Goal: Navigation & Orientation: Find specific page/section

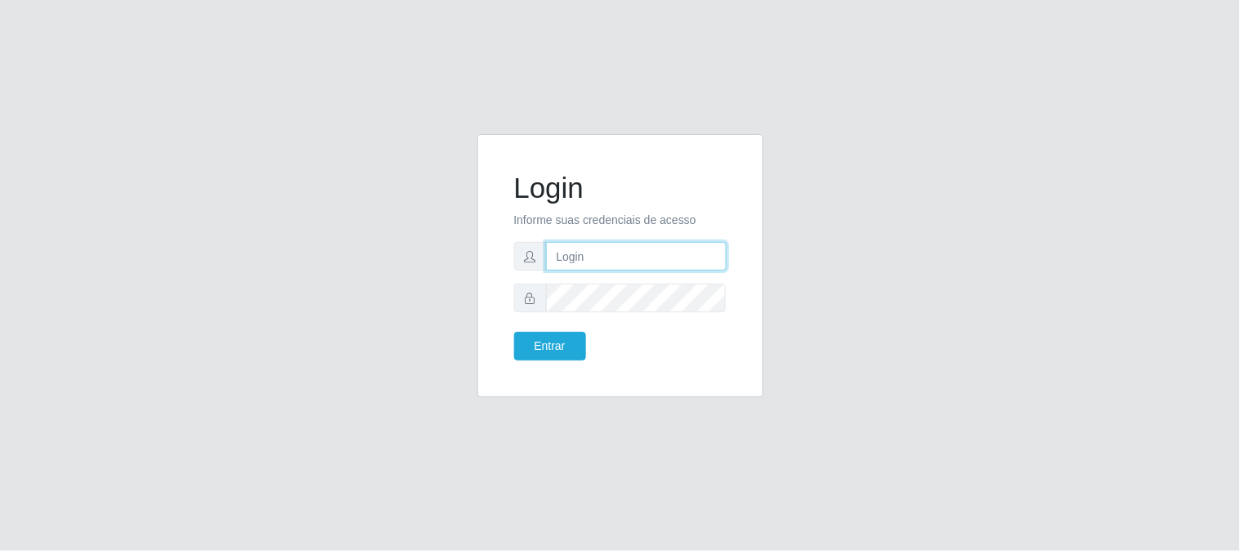
click at [570, 248] on input "text" at bounding box center [636, 256] width 181 height 29
type input "[EMAIL_ADDRESS][DOMAIN_NAME]"
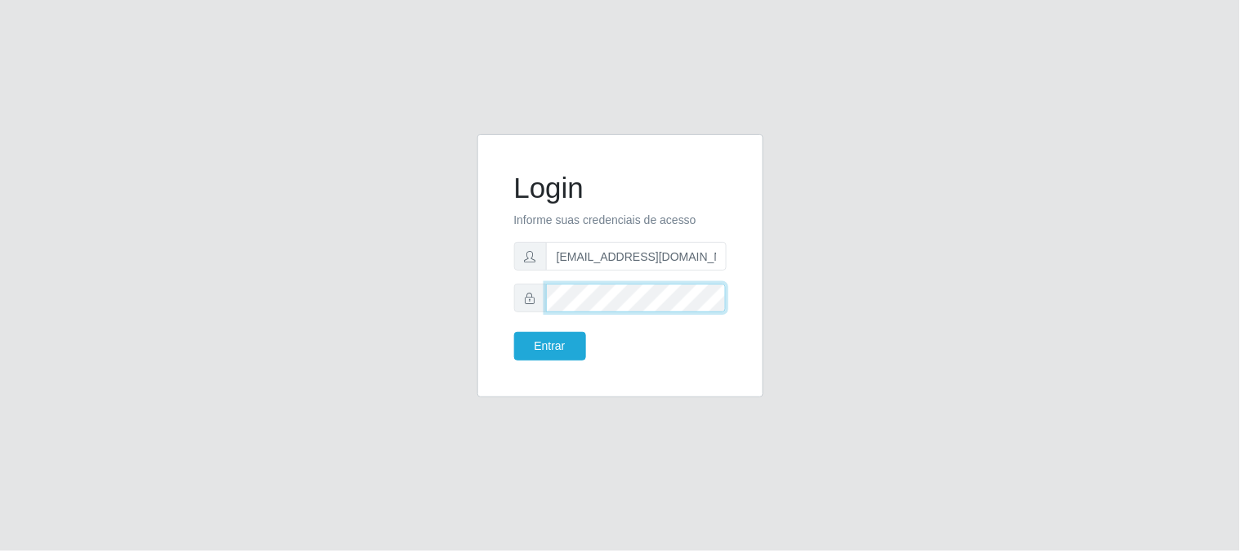
click at [514, 332] on button "Entrar" at bounding box center [550, 346] width 72 height 29
click at [559, 333] on button "Entrar" at bounding box center [550, 346] width 72 height 29
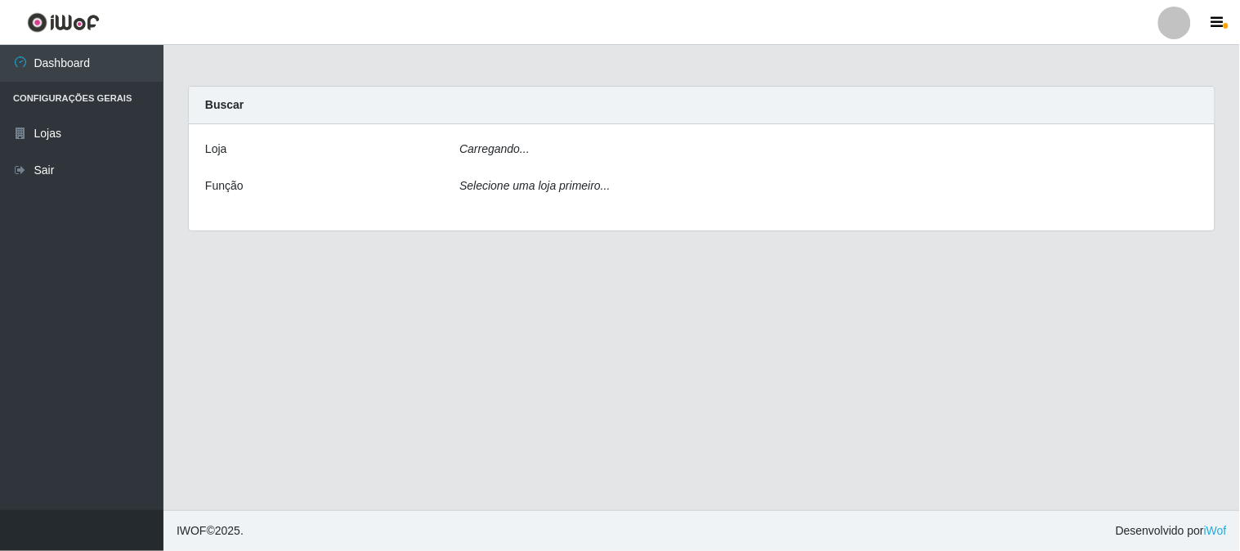
click at [556, 181] on icon "Selecione uma loja primeiro..." at bounding box center [534, 185] width 150 height 13
click at [787, 168] on div "[PERSON_NAME]... Função Selecione uma loja primeiro..." at bounding box center [702, 177] width 1026 height 106
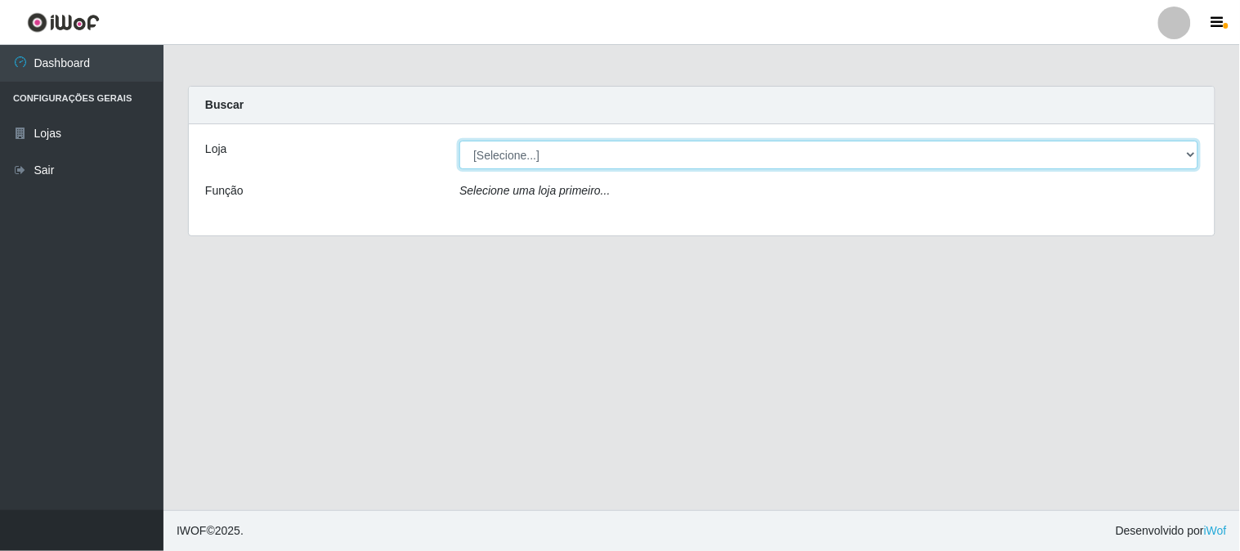
click at [1191, 150] on select "[Selecione...] Queiroz Atacadão - [GEOGRAPHIC_DATA]" at bounding box center [828, 155] width 739 height 29
select select "464"
click at [459, 141] on select "[Selecione...] Queiroz Atacadão - [GEOGRAPHIC_DATA]" at bounding box center [828, 155] width 739 height 29
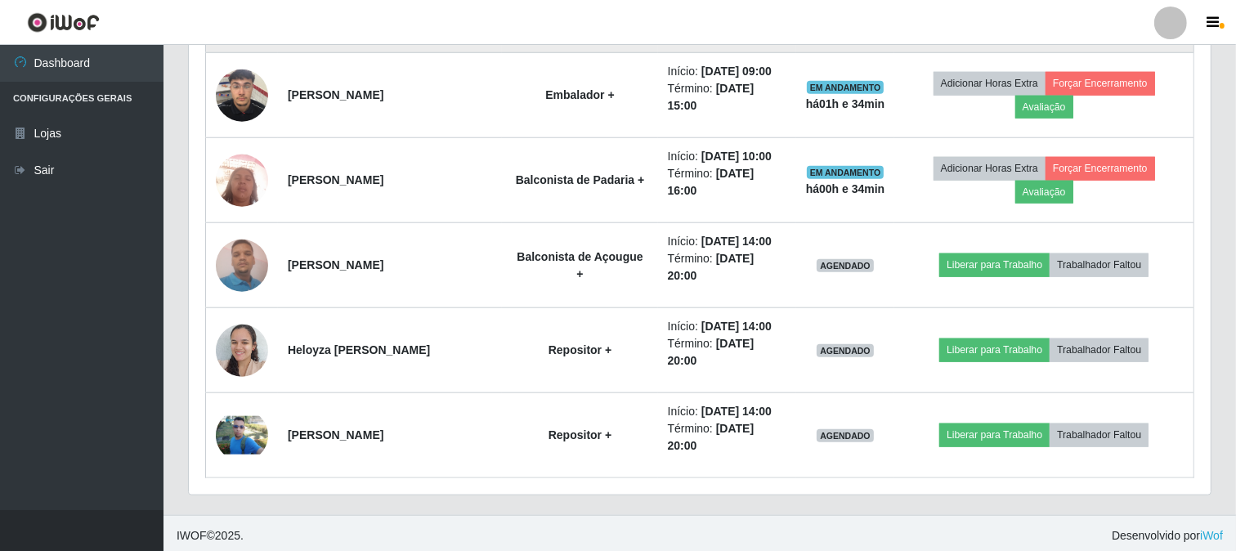
scroll to position [1433, 0]
